Goal: Task Accomplishment & Management: Manage account settings

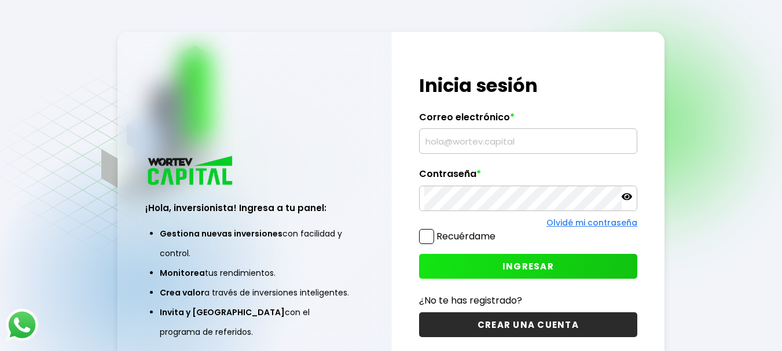
click at [472, 138] on input "text" at bounding box center [528, 141] width 208 height 24
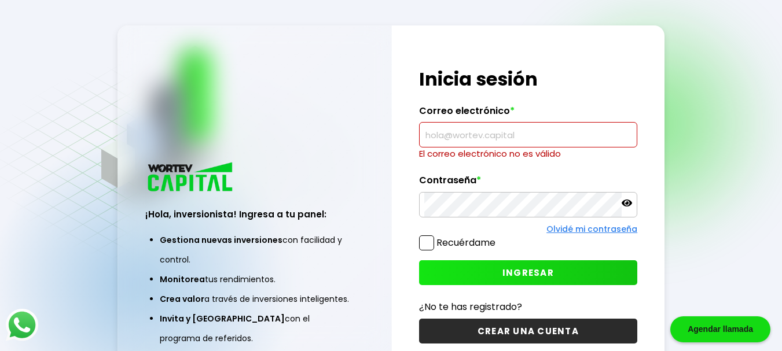
paste input "[EMAIL_ADDRESS][DOMAIN_NAME]"
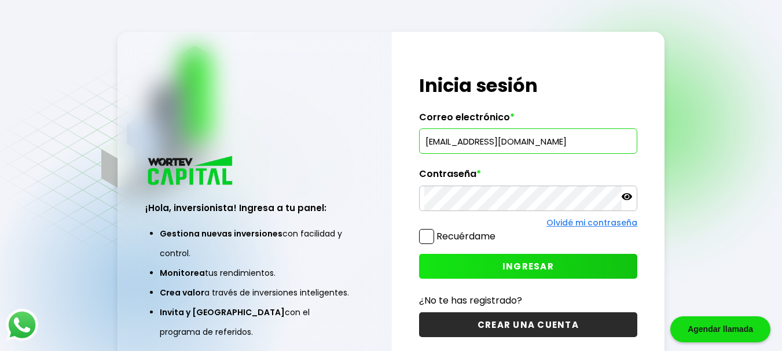
type input "[EMAIL_ADDRESS][DOMAIN_NAME]"
click at [494, 263] on button "INGRESAR" at bounding box center [528, 266] width 219 height 25
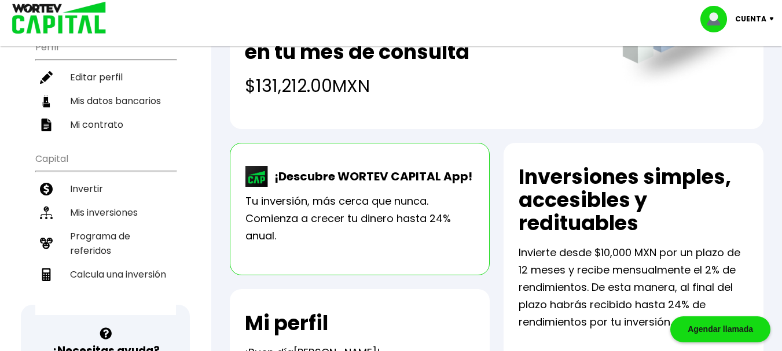
scroll to position [174, 0]
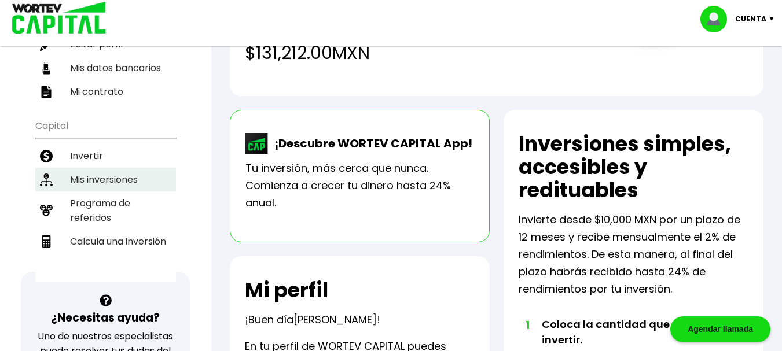
click at [91, 168] on li "Mis inversiones" at bounding box center [105, 180] width 141 height 24
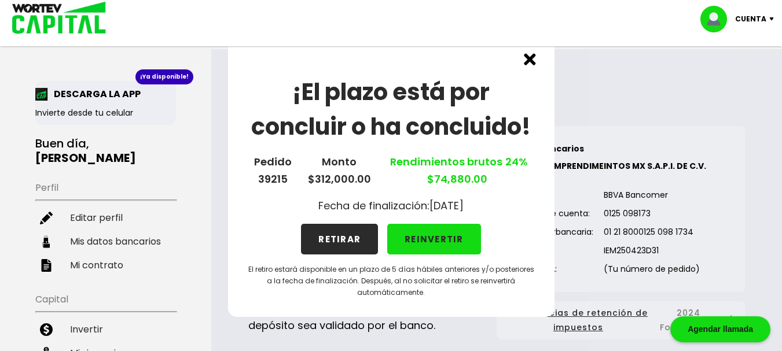
click at [335, 237] on button "RETIRAR" at bounding box center [339, 239] width 77 height 31
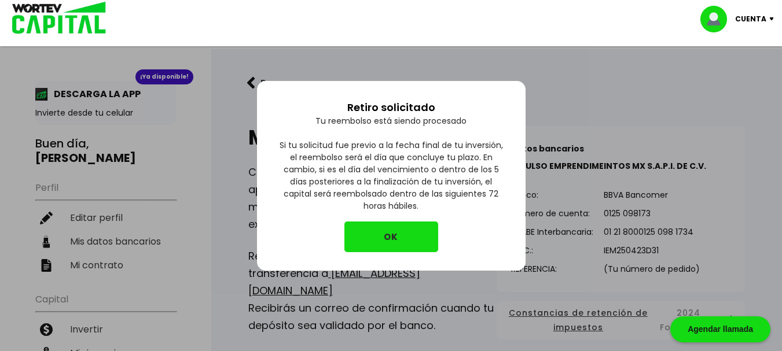
click at [406, 240] on button "OK" at bounding box center [392, 237] width 94 height 31
